Goal: Transaction & Acquisition: Book appointment/travel/reservation

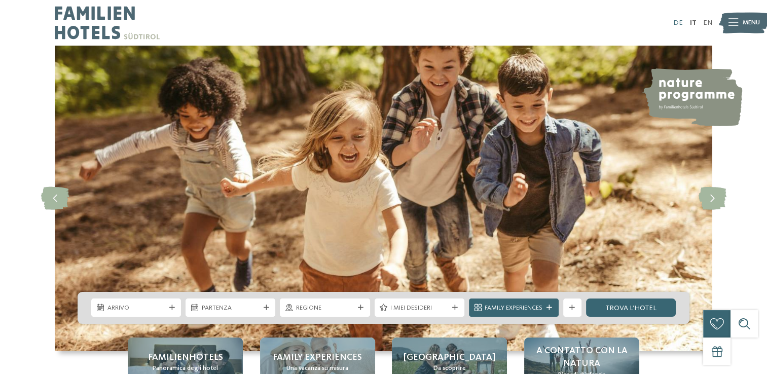
click at [677, 22] on link "DE" at bounding box center [678, 22] width 10 height 7
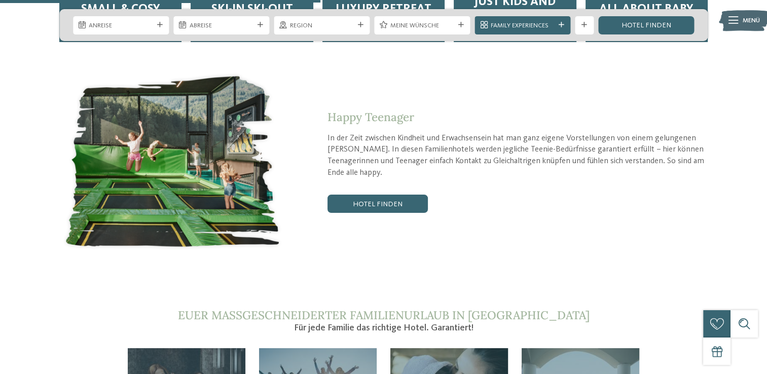
scroll to position [1724, 0]
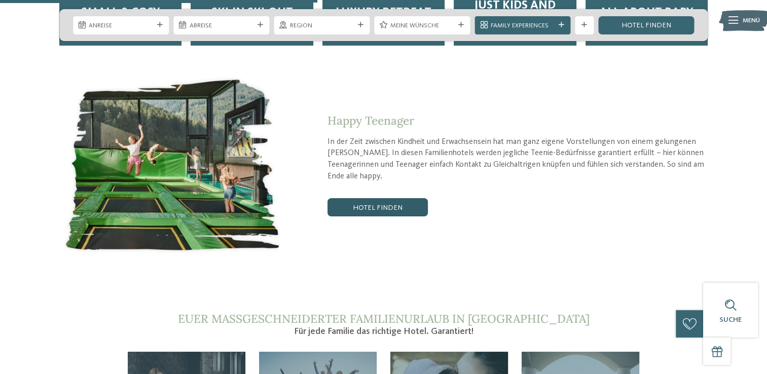
click at [388, 198] on link "Hotel finden" at bounding box center [378, 207] width 100 height 18
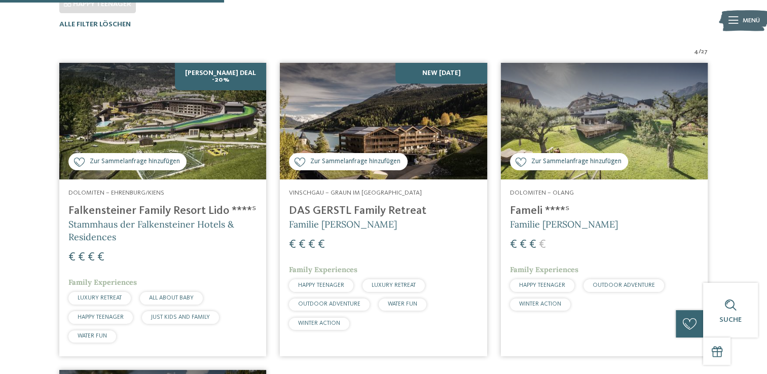
scroll to position [344, 0]
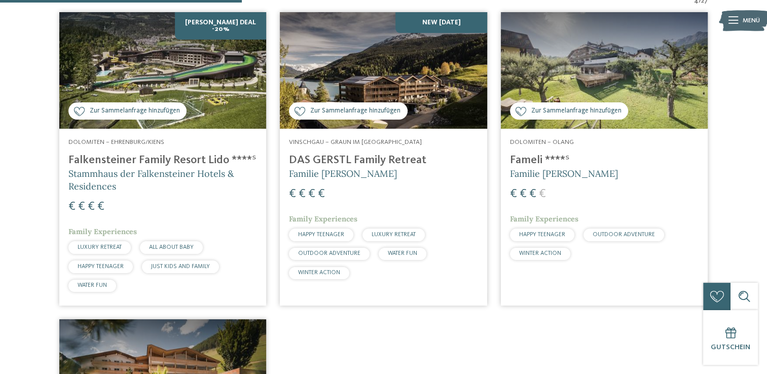
click at [541, 234] on span "HAPPY TEENAGER" at bounding box center [542, 235] width 46 height 6
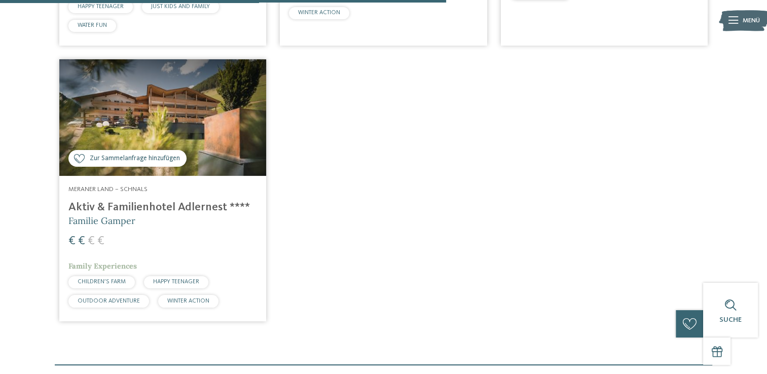
scroll to position [649, 0]
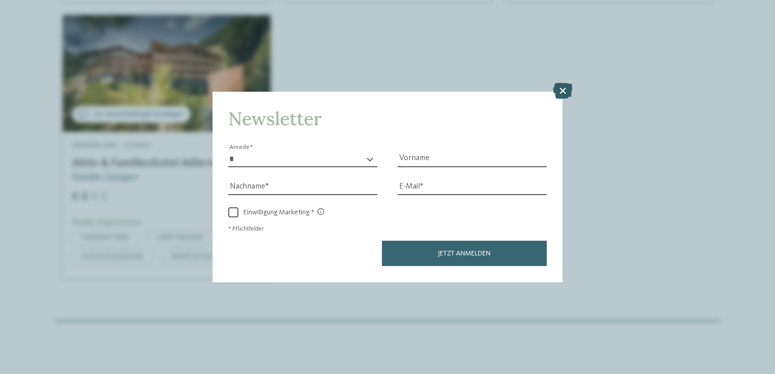
click at [562, 90] on icon at bounding box center [563, 91] width 20 height 16
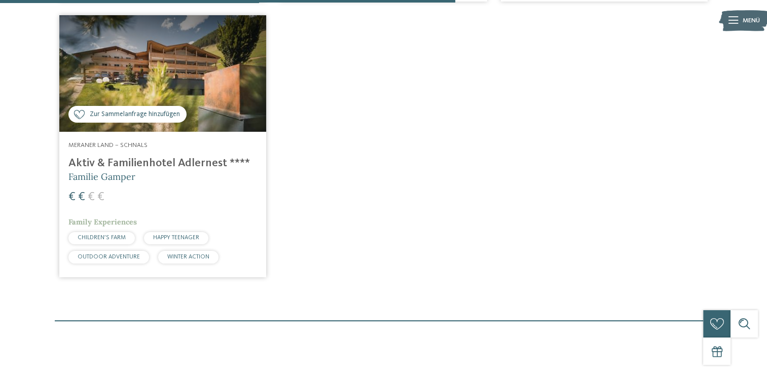
click at [169, 234] on div "HAPPY TEENAGER" at bounding box center [176, 238] width 64 height 12
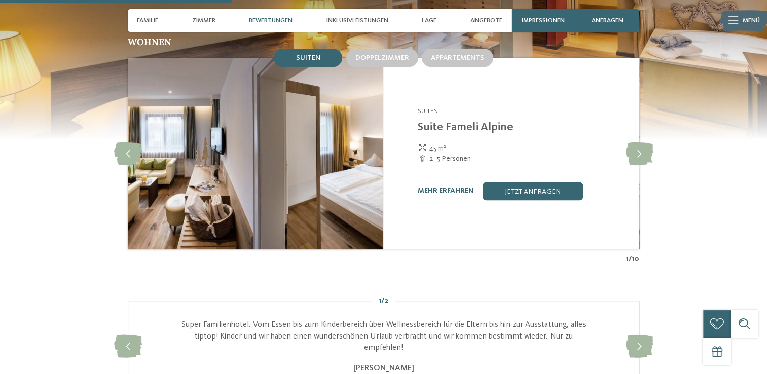
scroll to position [913, 0]
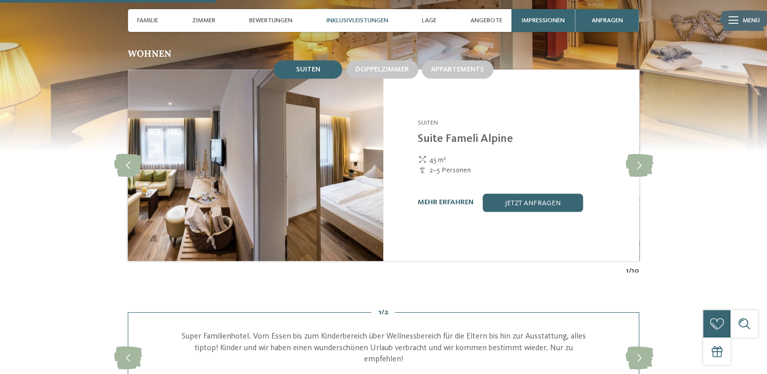
click at [357, 18] on span "Inklusivleistungen" at bounding box center [358, 21] width 62 height 8
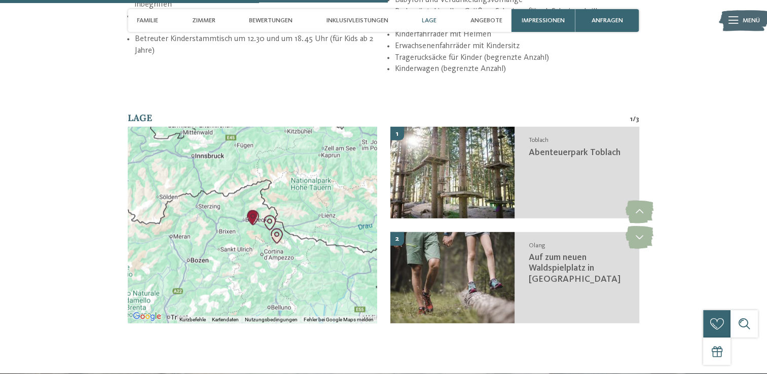
scroll to position [1641, 0]
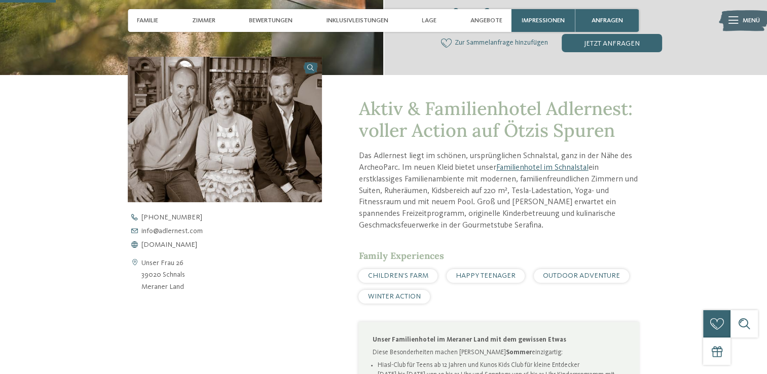
scroll to position [304, 0]
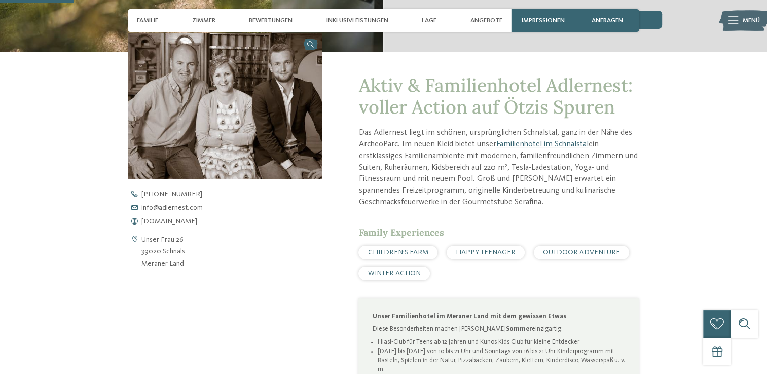
click at [292, 290] on div "Kontaktdaten öffnen Unser Frau 26 39020 Schnals [GEOGRAPHIC_DATA] [PHONE_NUMBER…" at bounding box center [225, 299] width 194 height 533
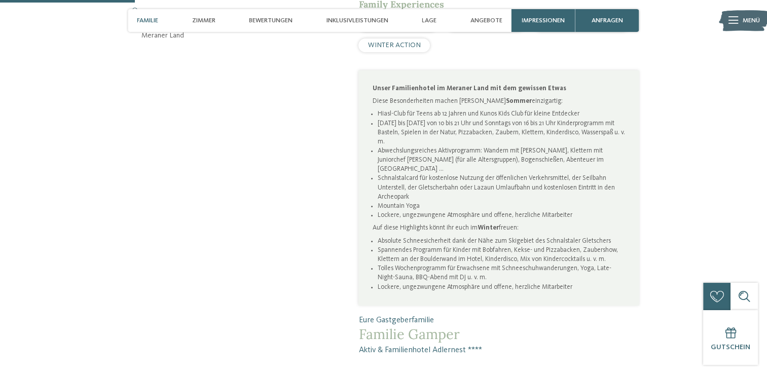
scroll to position [558, 0]
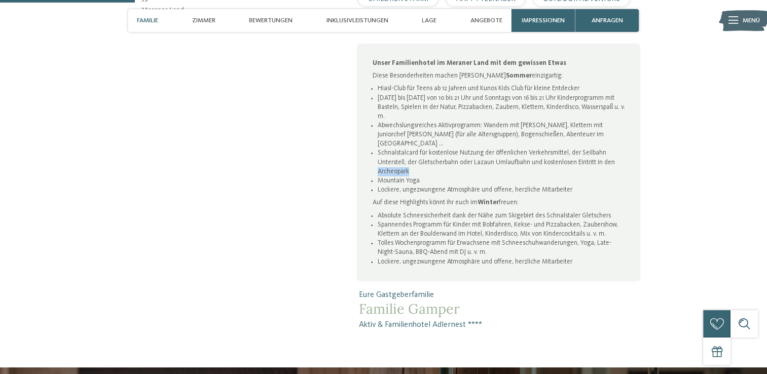
drag, startPoint x: 410, startPoint y: 169, endPoint x: 379, endPoint y: 169, distance: 30.4
click at [379, 169] on li "Schnalstalcard für kostenlose Nutzung der öffenlichen Verkehrsmittel, der Seilb…" at bounding box center [502, 162] width 248 height 27
copy li "Archeopark"
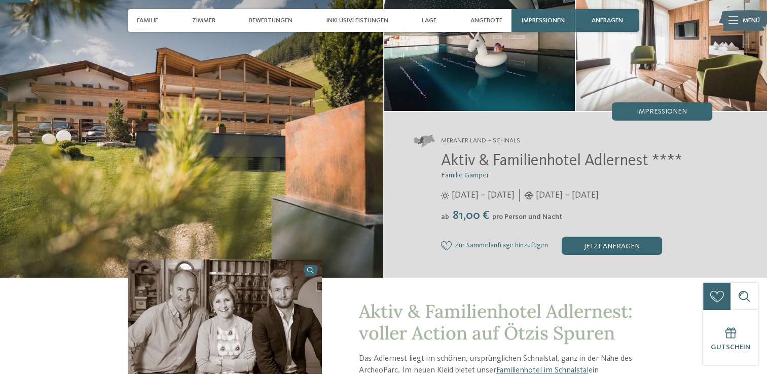
scroll to position [0, 0]
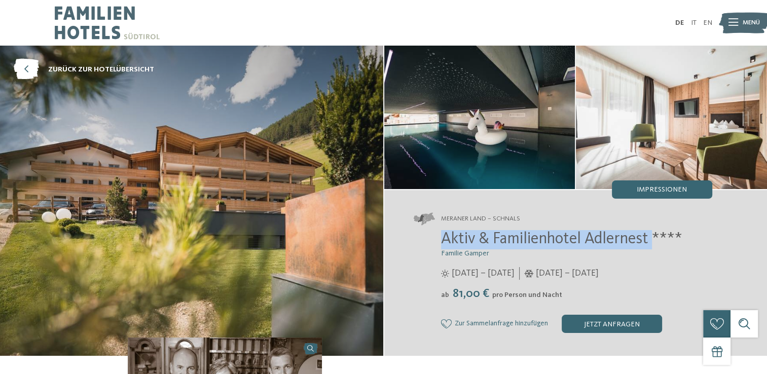
drag, startPoint x: 653, startPoint y: 234, endPoint x: 443, endPoint y: 234, distance: 209.9
click at [443, 234] on span "Aktiv & Familienhotel Adlernest ****" at bounding box center [561, 239] width 241 height 16
copy span "Aktiv & Familienhotel Adlernest"
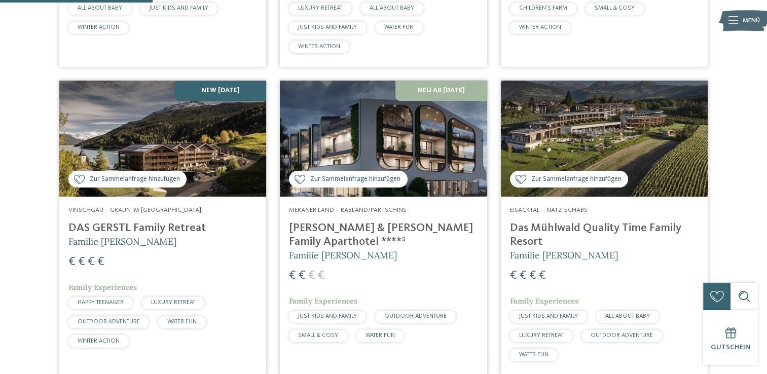
scroll to position [456, 0]
